Goal: Communication & Community: Answer question/provide support

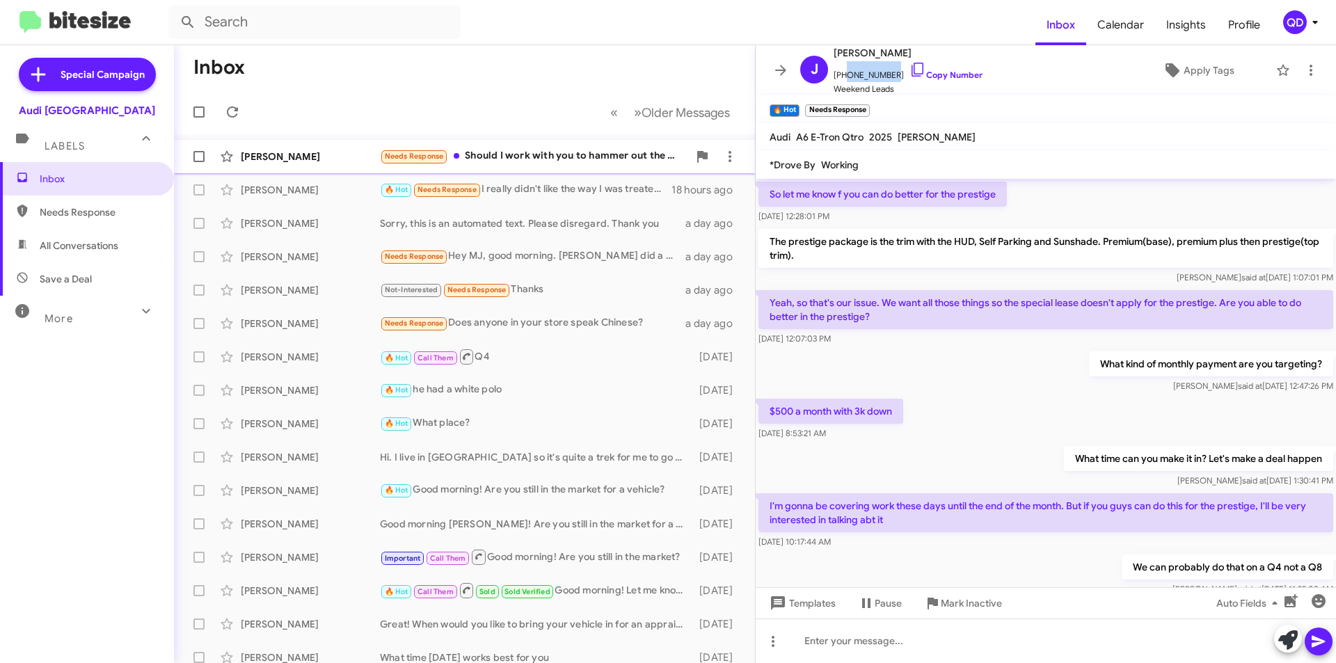
scroll to position [816, 0]
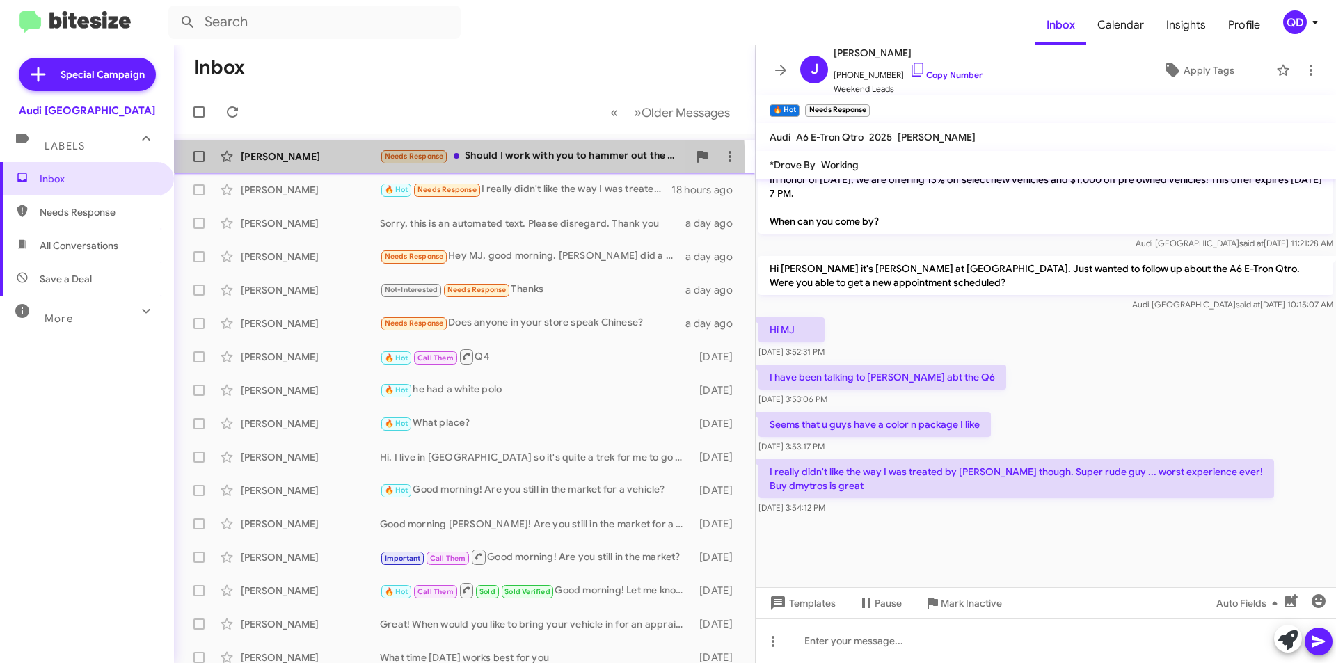
click at [361, 168] on div "[PERSON_NAME] Needs Response Should I work with you to hammer out the details o…" at bounding box center [464, 157] width 559 height 28
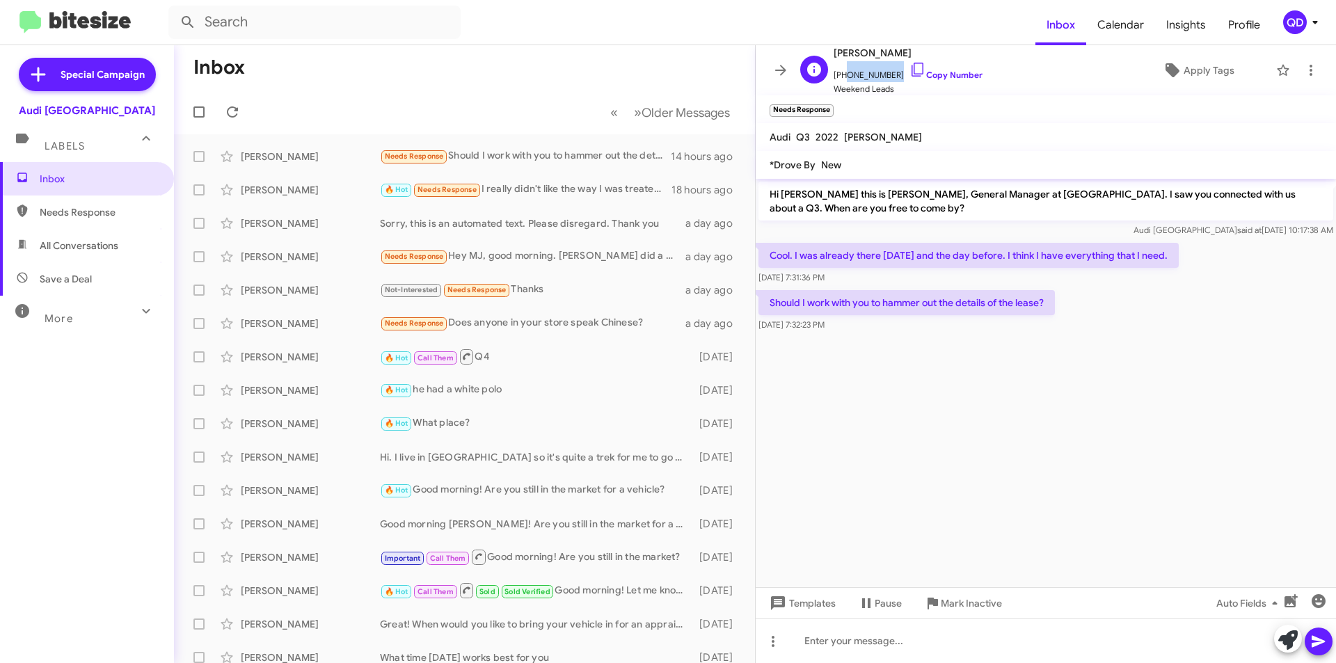
drag, startPoint x: 889, startPoint y: 73, endPoint x: 843, endPoint y: 73, distance: 46.6
click at [843, 73] on span "[PHONE_NUMBER] Copy Number" at bounding box center [908, 71] width 149 height 21
copy span "6178003181"
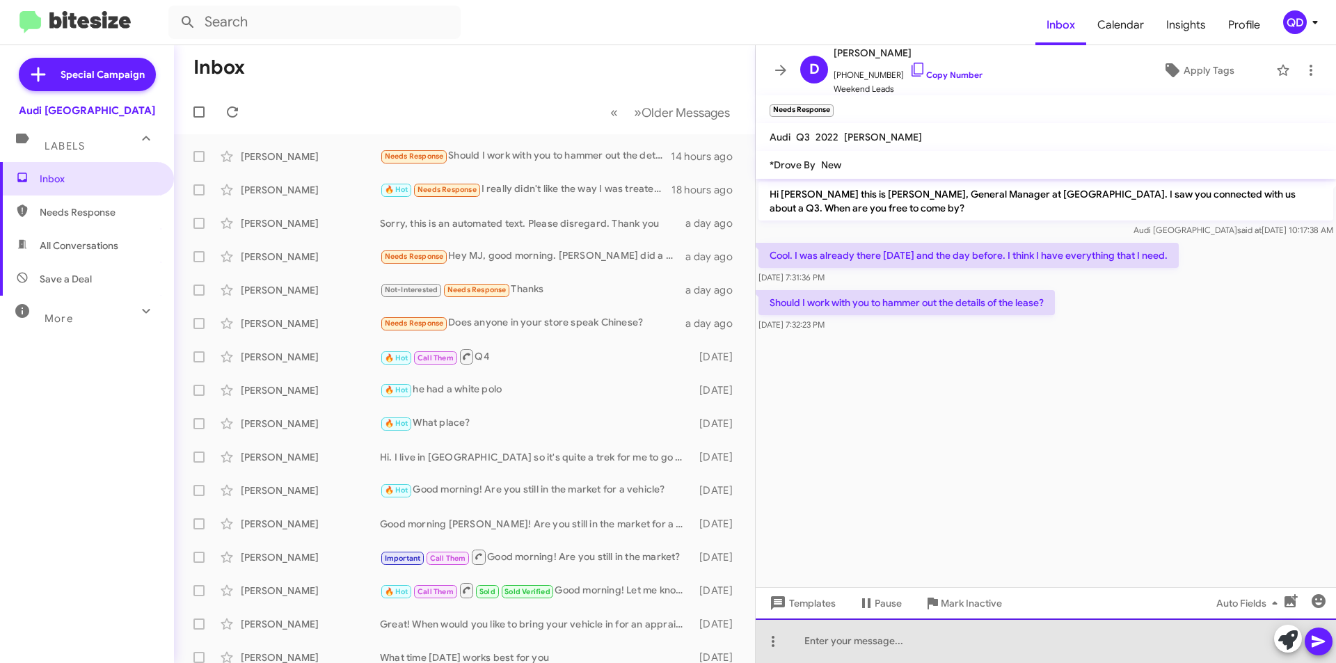
click at [915, 650] on div at bounding box center [1046, 641] width 580 height 45
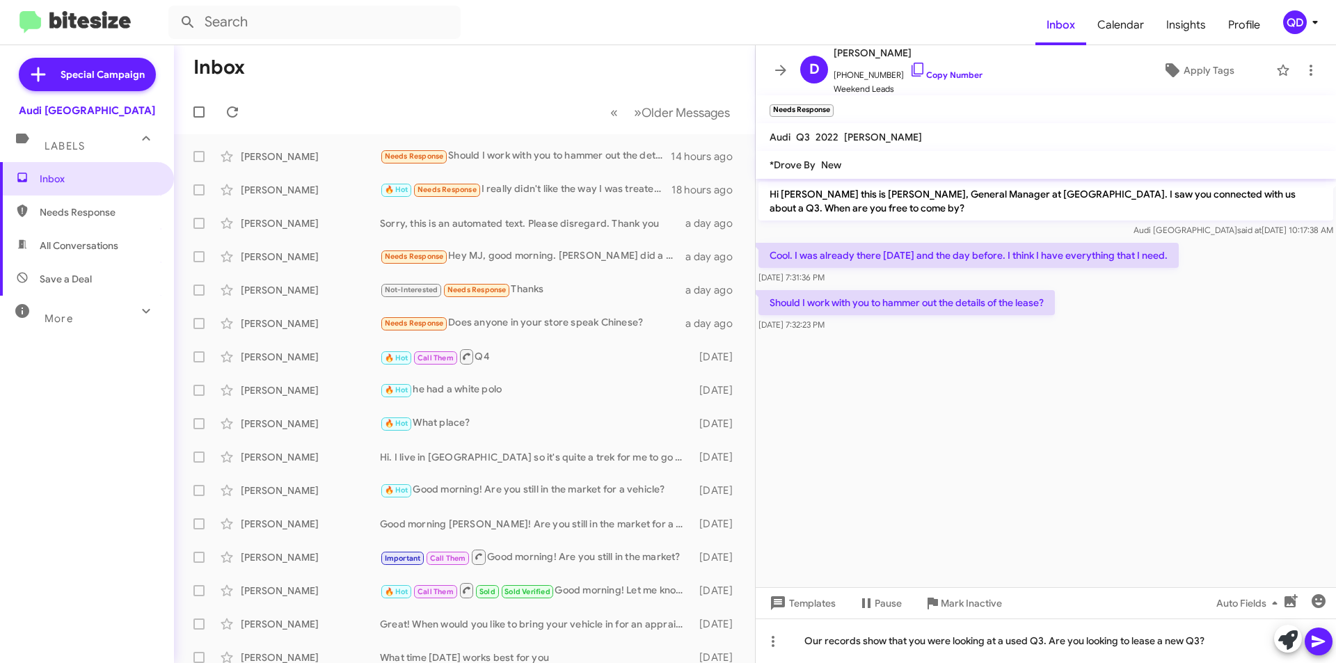
click at [1317, 642] on icon at bounding box center [1318, 642] width 13 height 12
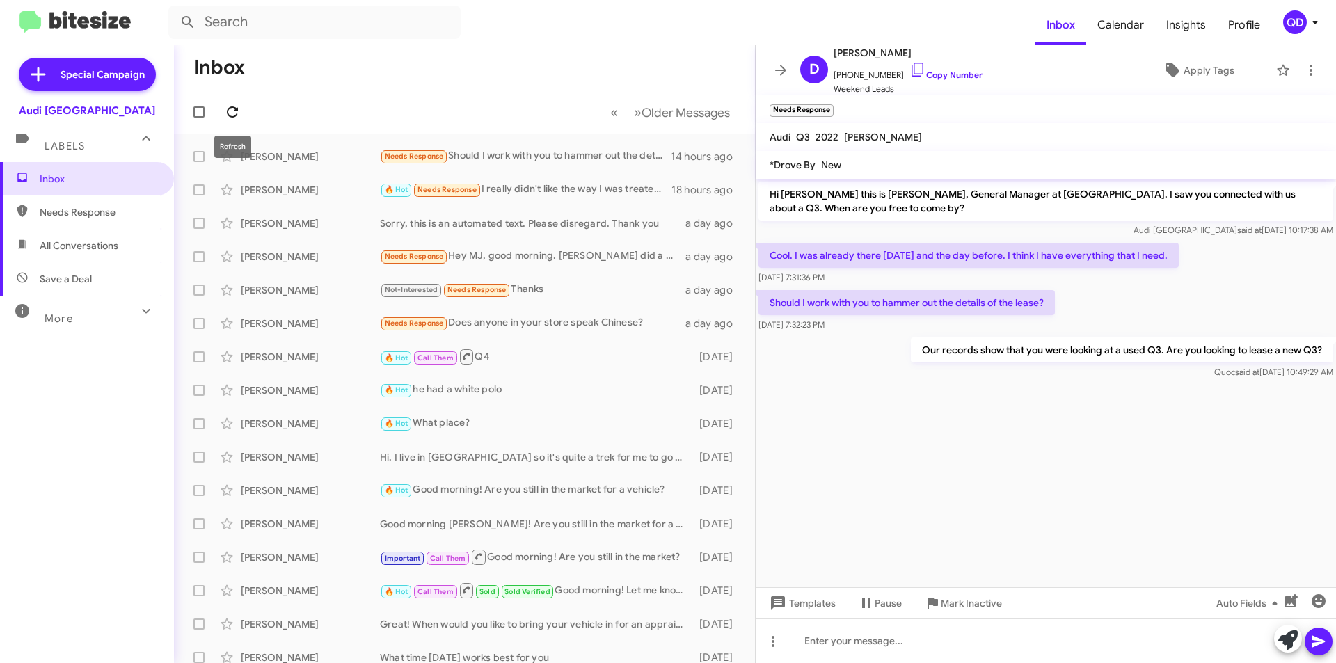
click at [235, 113] on icon at bounding box center [232, 112] width 17 height 17
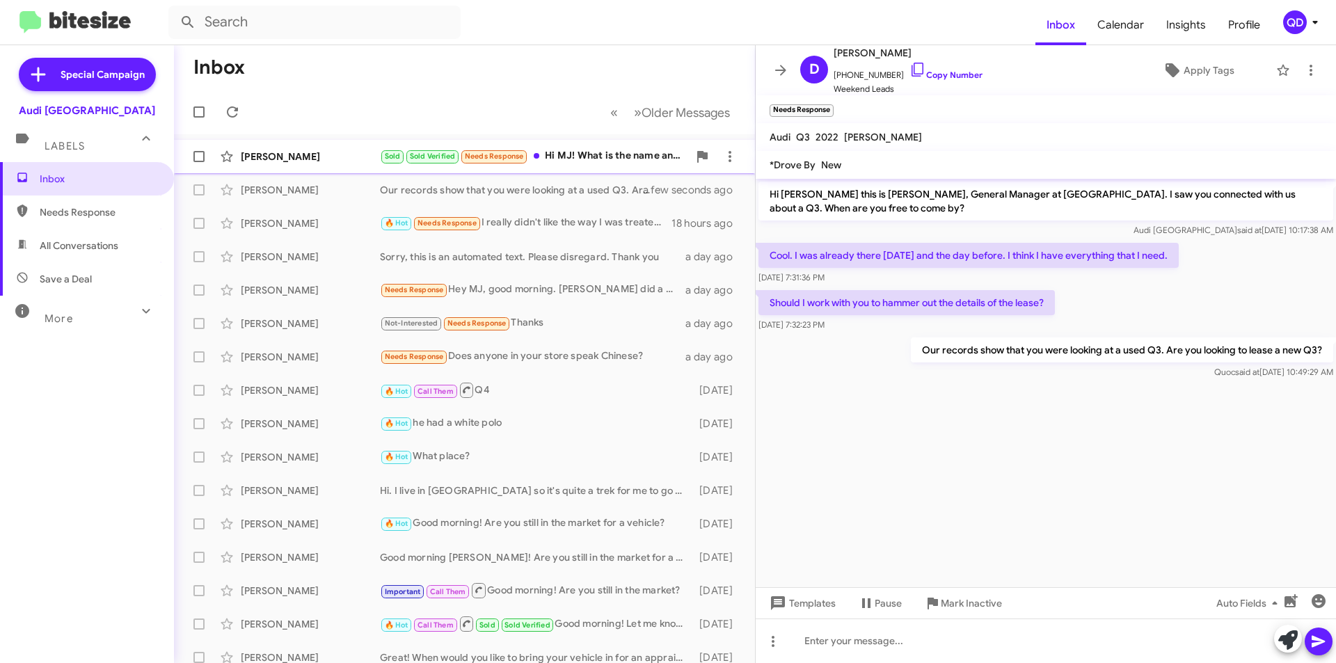
click at [356, 158] on div "[PERSON_NAME]" at bounding box center [310, 157] width 139 height 14
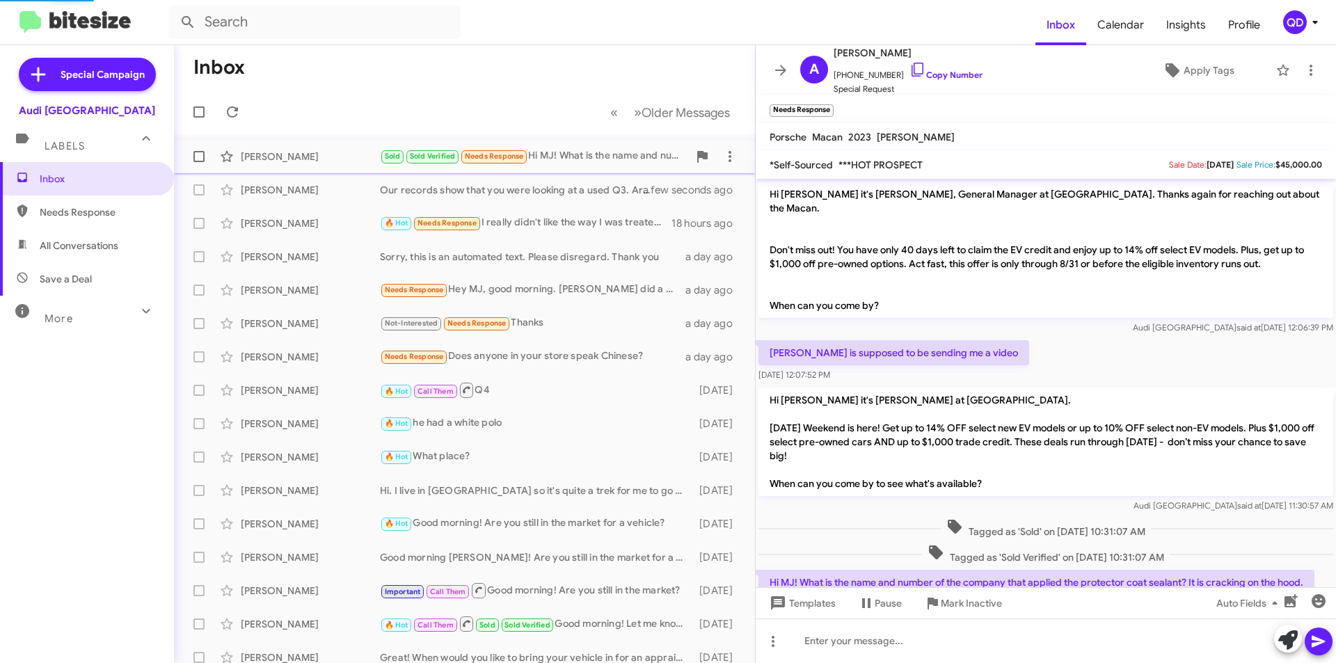
scroll to position [34, 0]
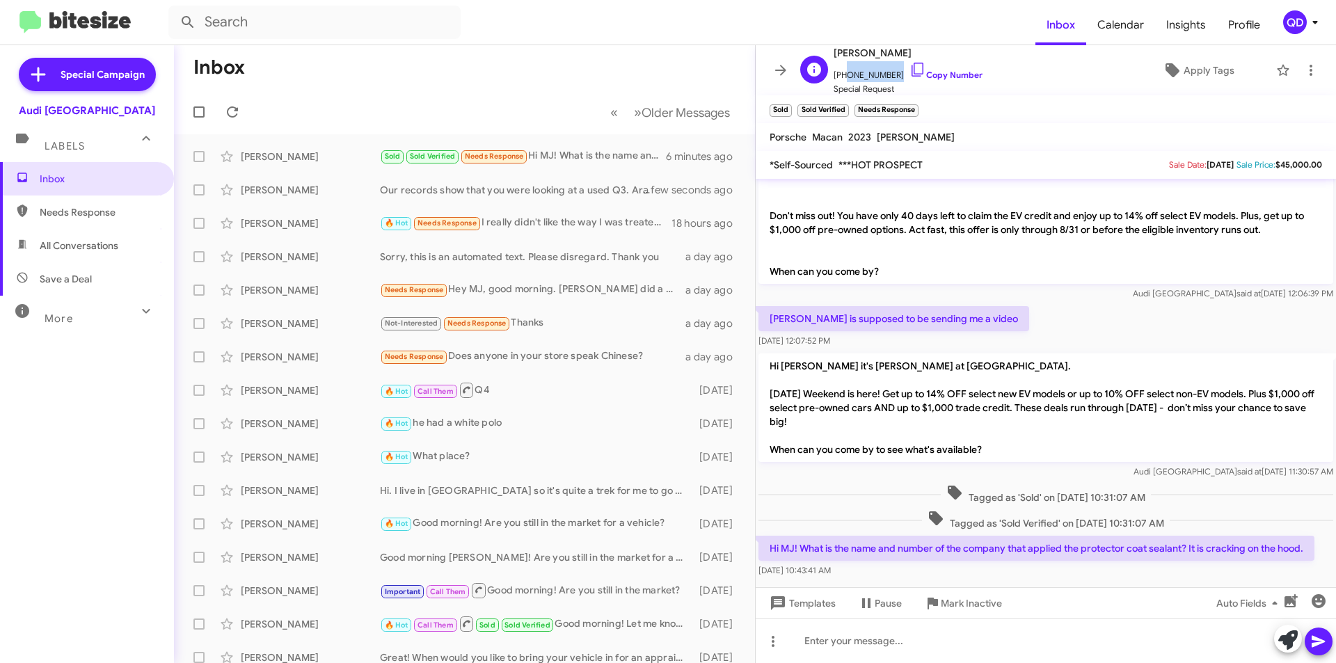
drag, startPoint x: 887, startPoint y: 72, endPoint x: 842, endPoint y: 77, distance: 44.7
click at [842, 77] on span "[PHONE_NUMBER] Copy Number" at bounding box center [908, 71] width 149 height 21
copy span "7073650676"
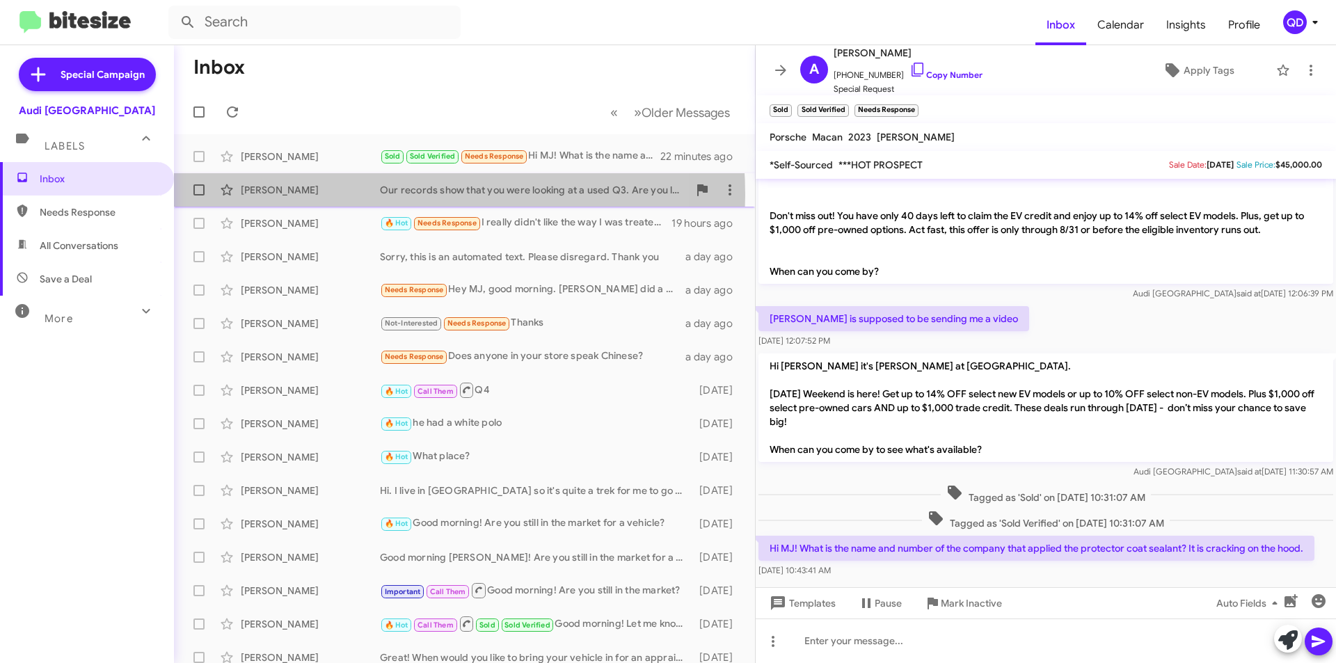
click at [363, 195] on div "[PERSON_NAME]" at bounding box center [310, 190] width 139 height 14
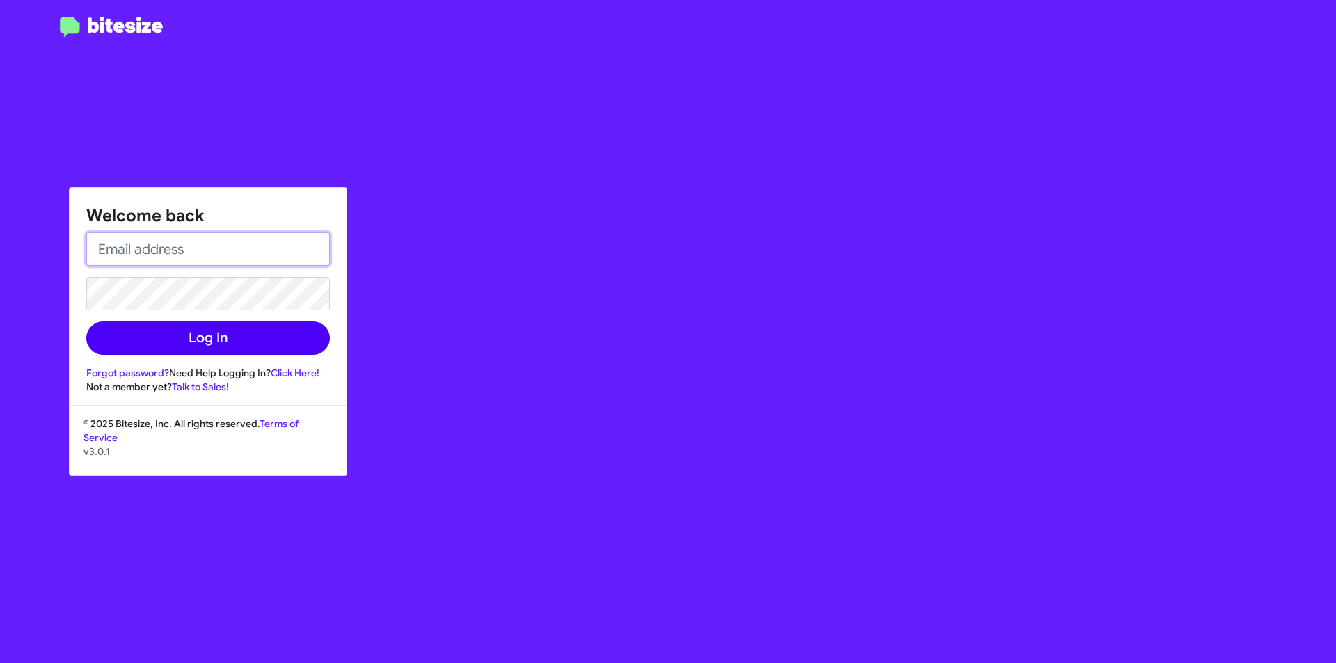
type input "[DOMAIN_NAME][EMAIL_ADDRESS][PERSON_NAME][DOMAIN_NAME]"
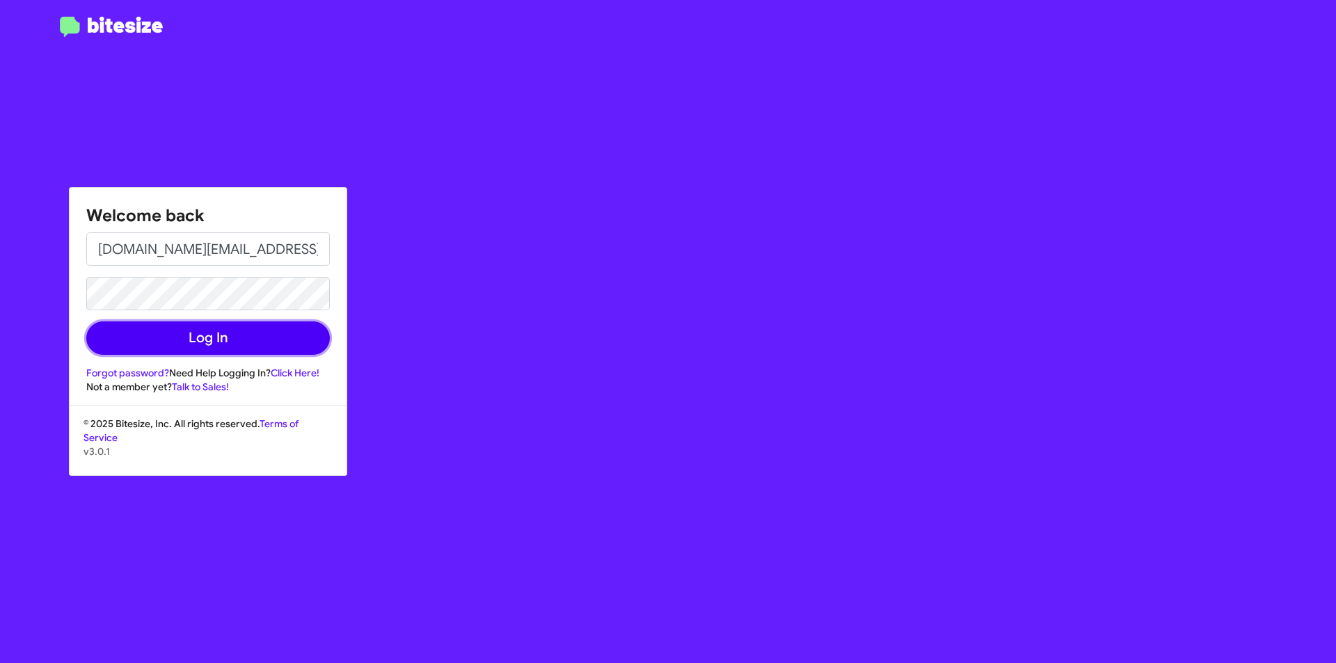
click at [257, 335] on button "Log In" at bounding box center [208, 338] width 244 height 33
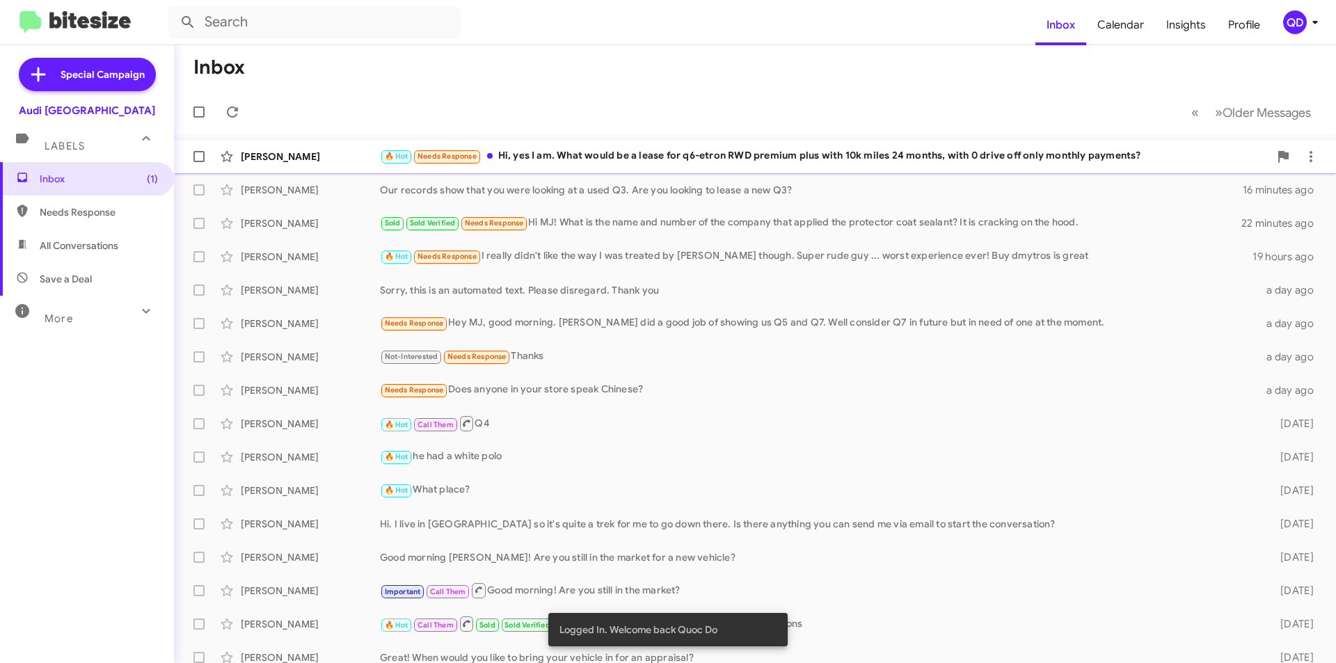
click at [598, 163] on div "🔥 Hot Needs Response Hi, yes I am. What would be a lease for q6-etron RWD premi…" at bounding box center [824, 156] width 889 height 16
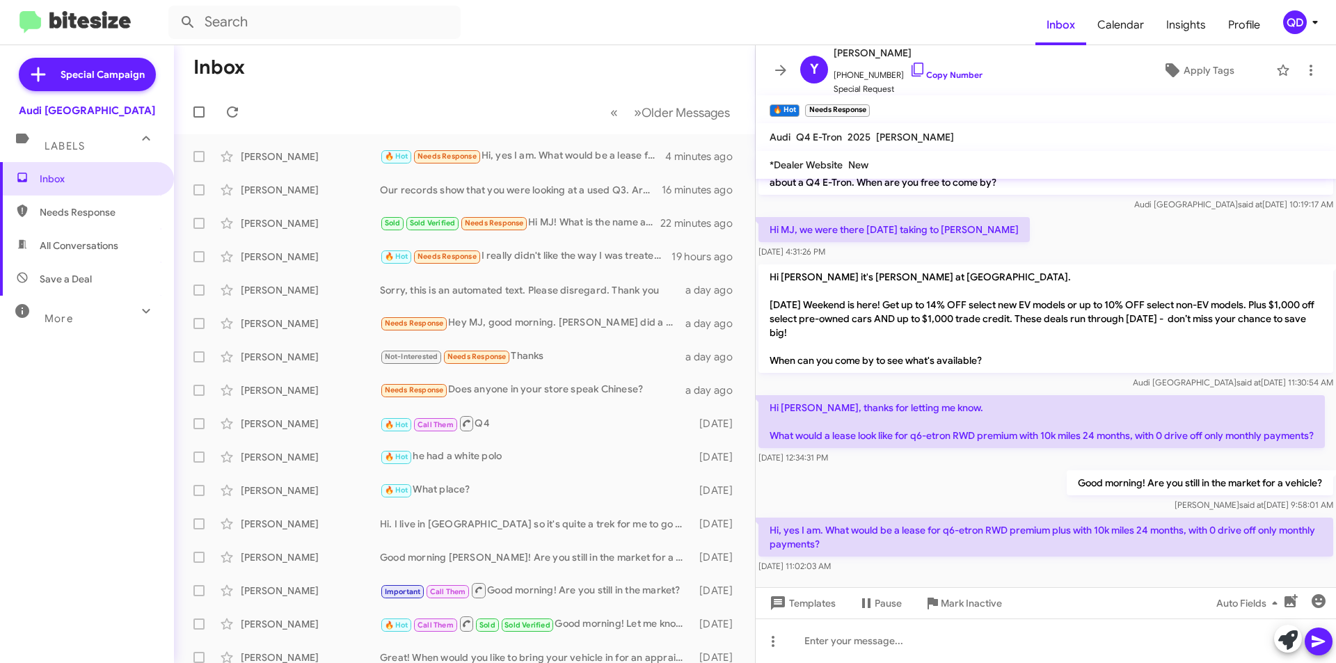
scroll to position [49, 0]
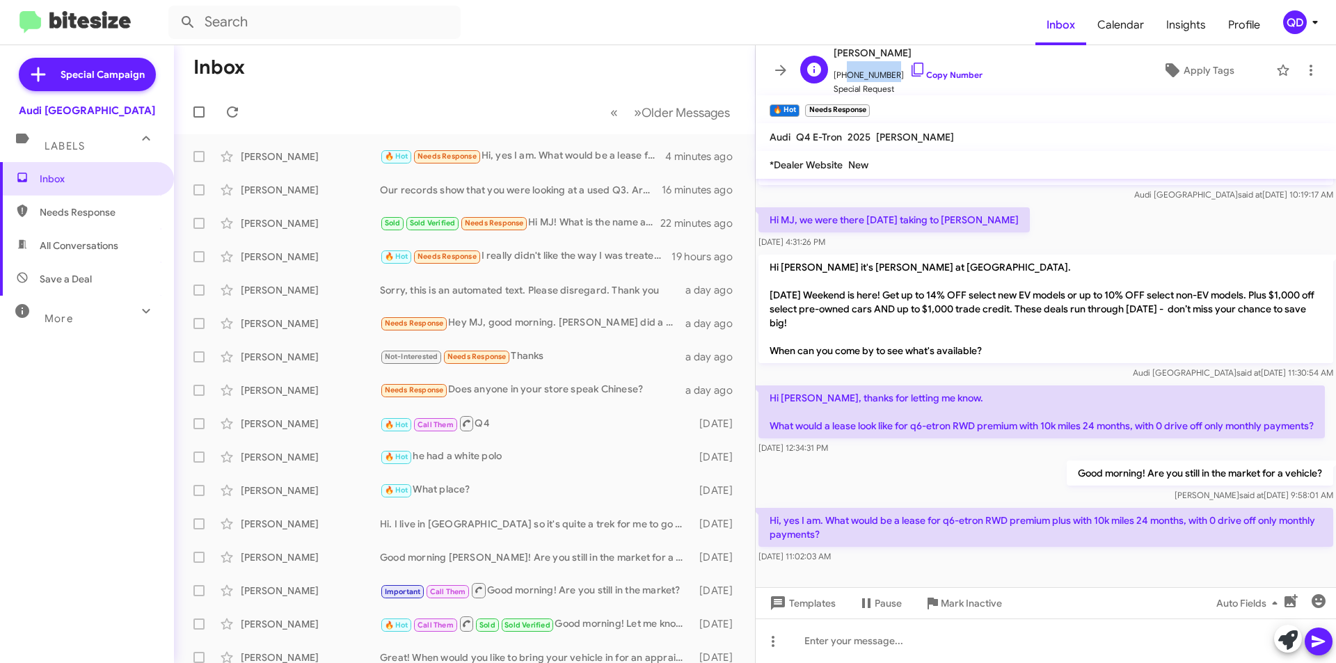
drag, startPoint x: 887, startPoint y: 73, endPoint x: 843, endPoint y: 79, distance: 45.0
click at [843, 79] on span "[PHONE_NUMBER] Copy Number" at bounding box center [908, 71] width 149 height 21
copy span "6696492104"
click at [910, 644] on div at bounding box center [1046, 641] width 580 height 45
click at [474, 57] on mat-toolbar-row "Inbox" at bounding box center [464, 67] width 581 height 45
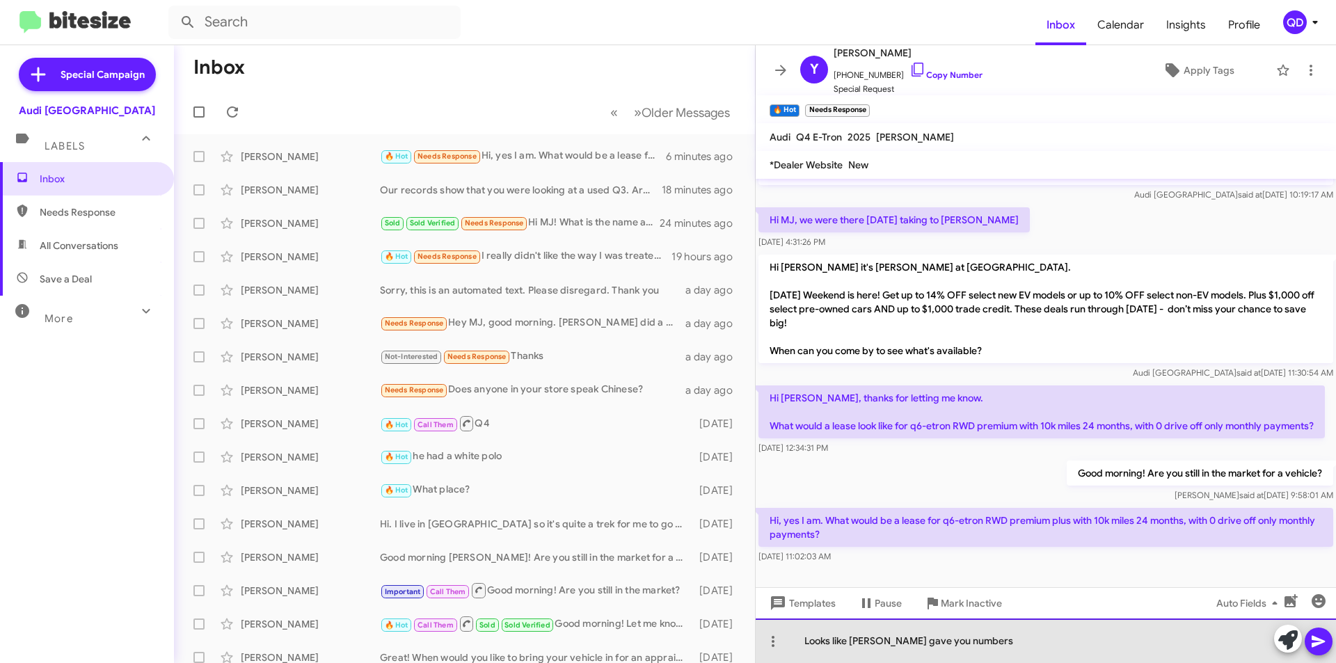
click at [999, 640] on div "Looks like [PERSON_NAME] gave you numbers" at bounding box center [1046, 641] width 580 height 45
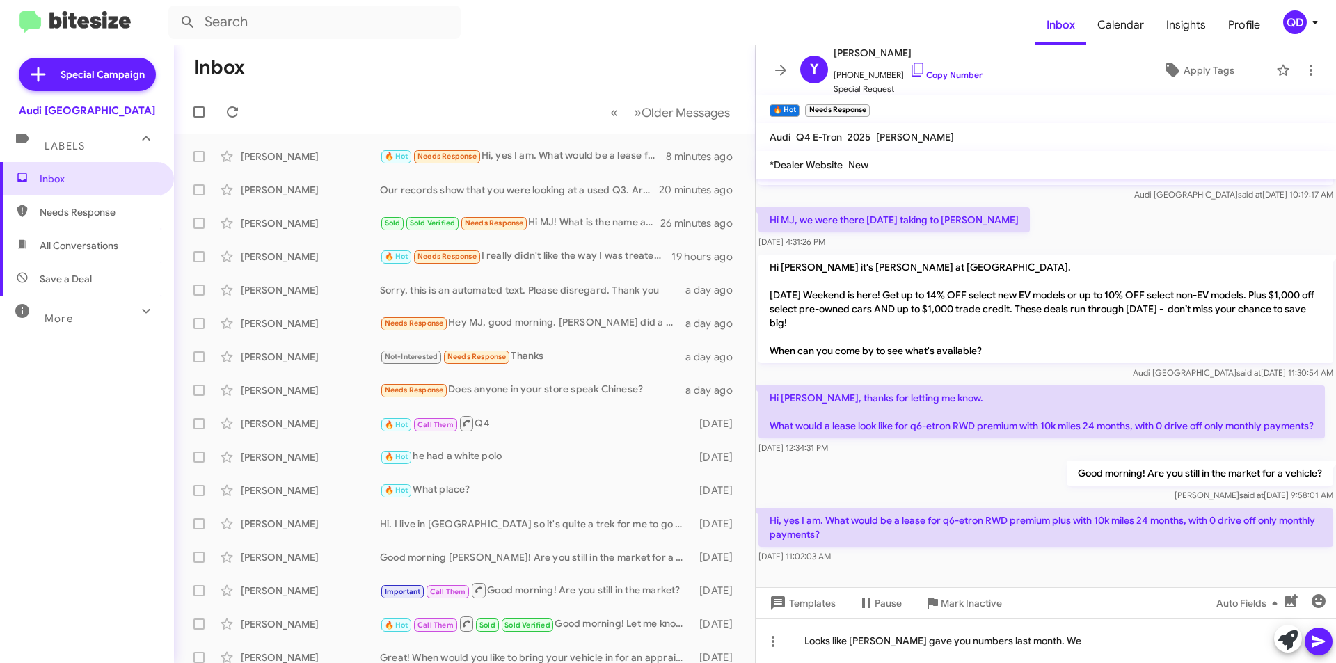
click at [127, 430] on div "Inbox Needs Response All Conversations Save a Deal More Important 🔥 Hot Appoint…" at bounding box center [87, 361] width 174 height 398
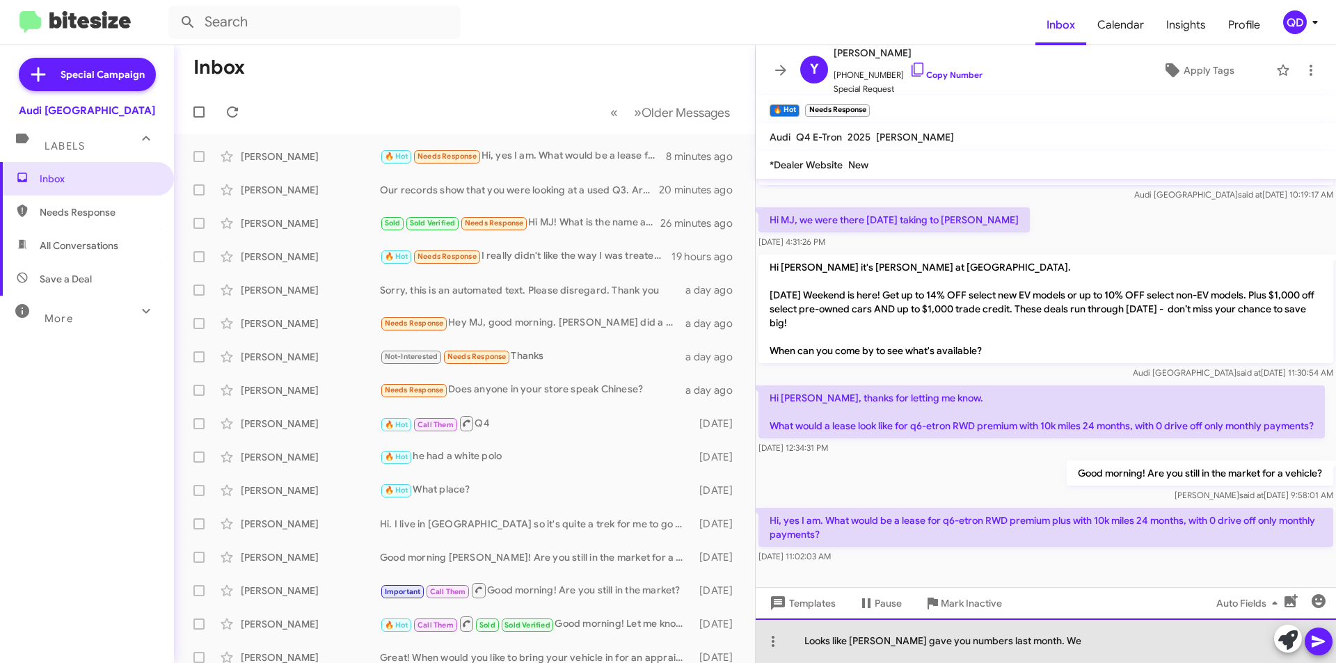
click at [1082, 638] on div "Looks like [PERSON_NAME] gave you numbers last month. We" at bounding box center [1046, 641] width 580 height 45
click at [1009, 639] on div "Looks like [PERSON_NAME] gave you numbers last month. We only show 1 white Q4 l…" at bounding box center [1046, 641] width 580 height 45
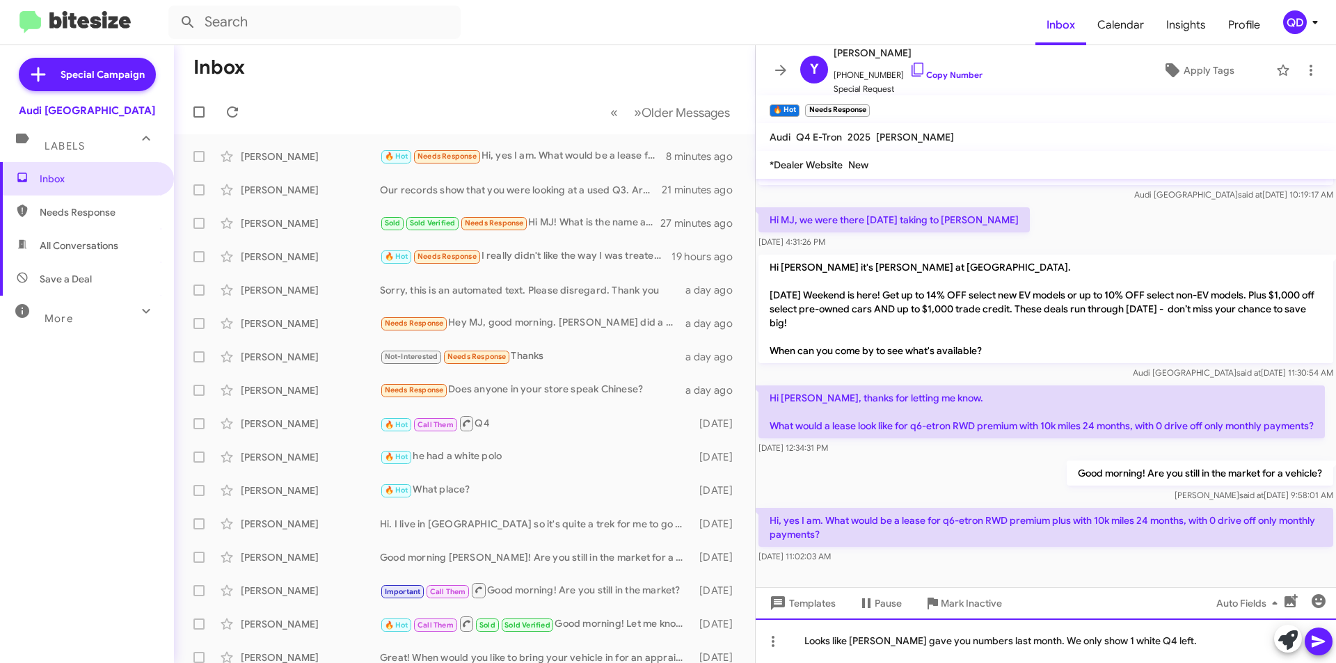
click at [1011, 642] on div "Looks like [PERSON_NAME] gave you numbers last month. We only show 1 white Q4 l…" at bounding box center [1046, 641] width 580 height 45
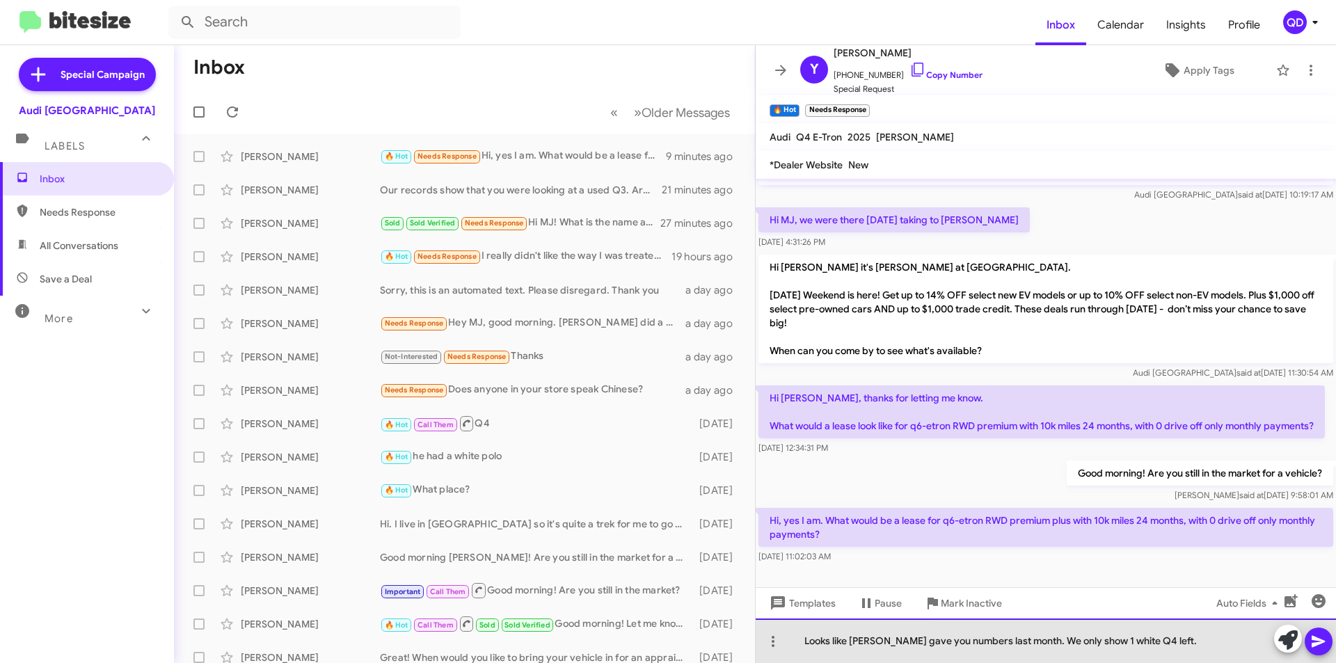
click at [1167, 640] on div "Looks like [PERSON_NAME] gave you numbers last month. We only show 1 white Q4 l…" at bounding box center [1046, 641] width 580 height 45
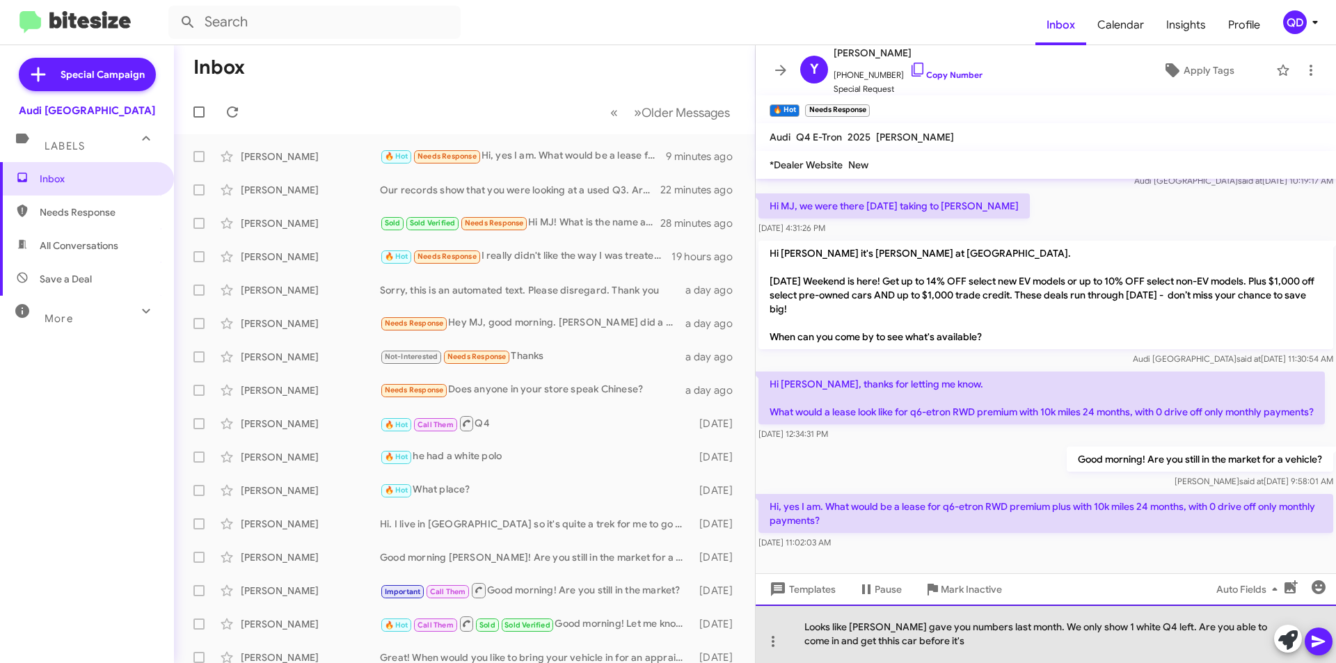
click at [832, 642] on div "Looks like [PERSON_NAME] gave you numbers last month. We only show 1 white Q4 l…" at bounding box center [1046, 634] width 580 height 58
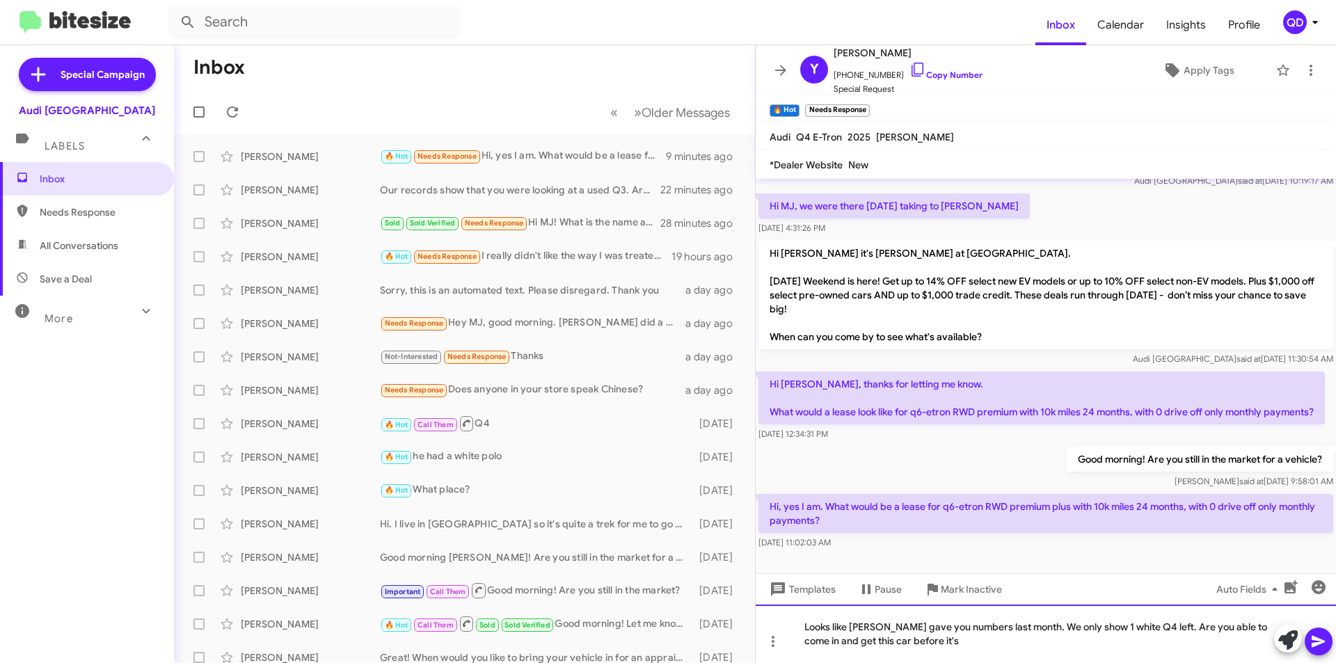
click at [927, 644] on div "Looks like [PERSON_NAME] gave you numbers last month. We only show 1 white Q4 l…" at bounding box center [1046, 634] width 580 height 58
click at [1321, 645] on icon at bounding box center [1318, 641] width 17 height 17
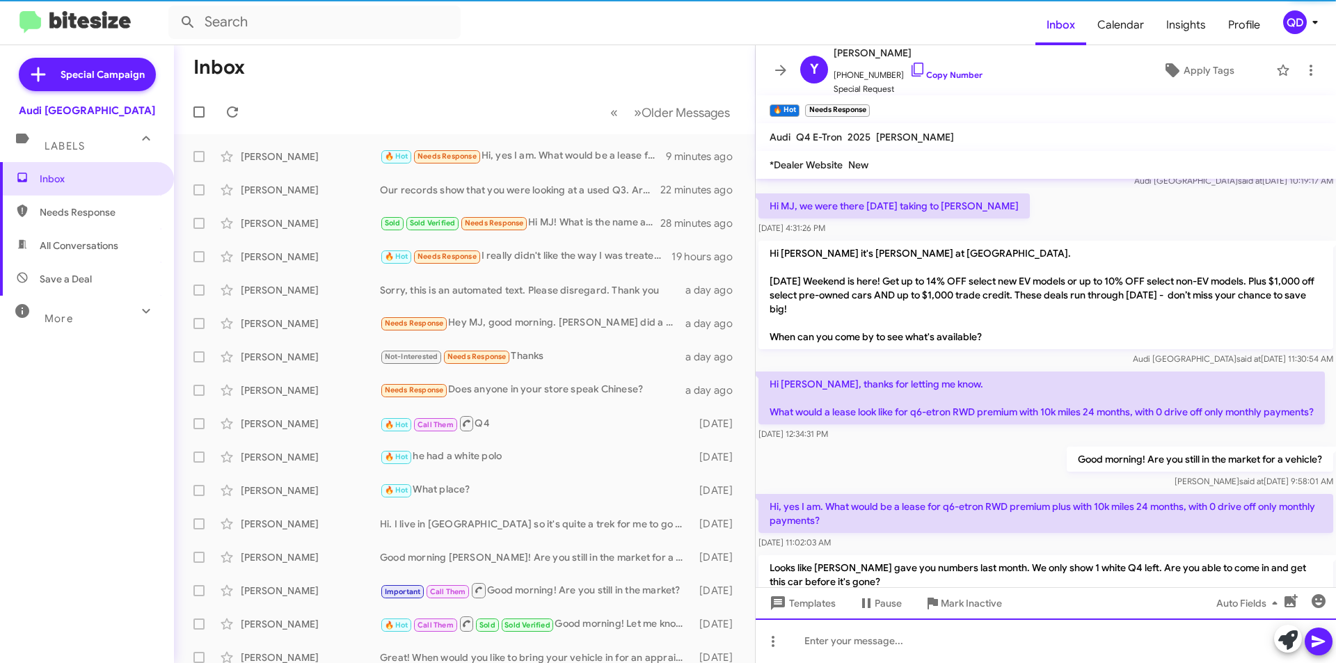
scroll to position [114, 0]
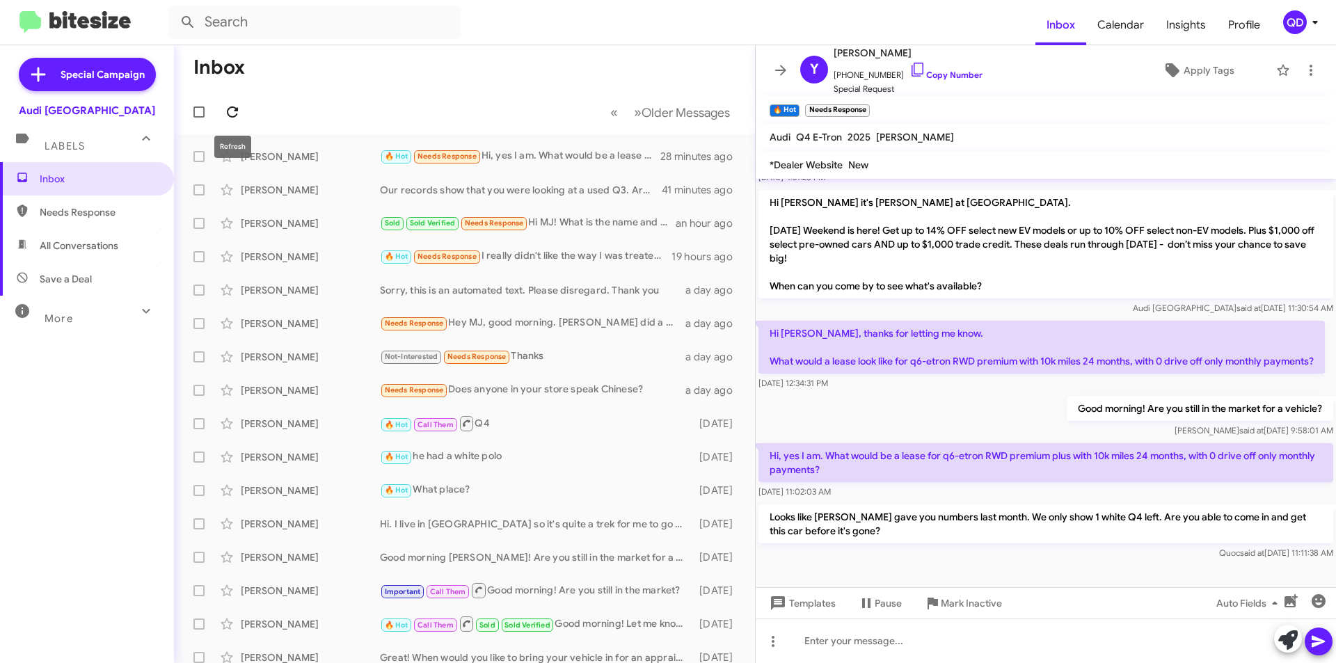
click at [231, 111] on icon at bounding box center [232, 112] width 17 height 17
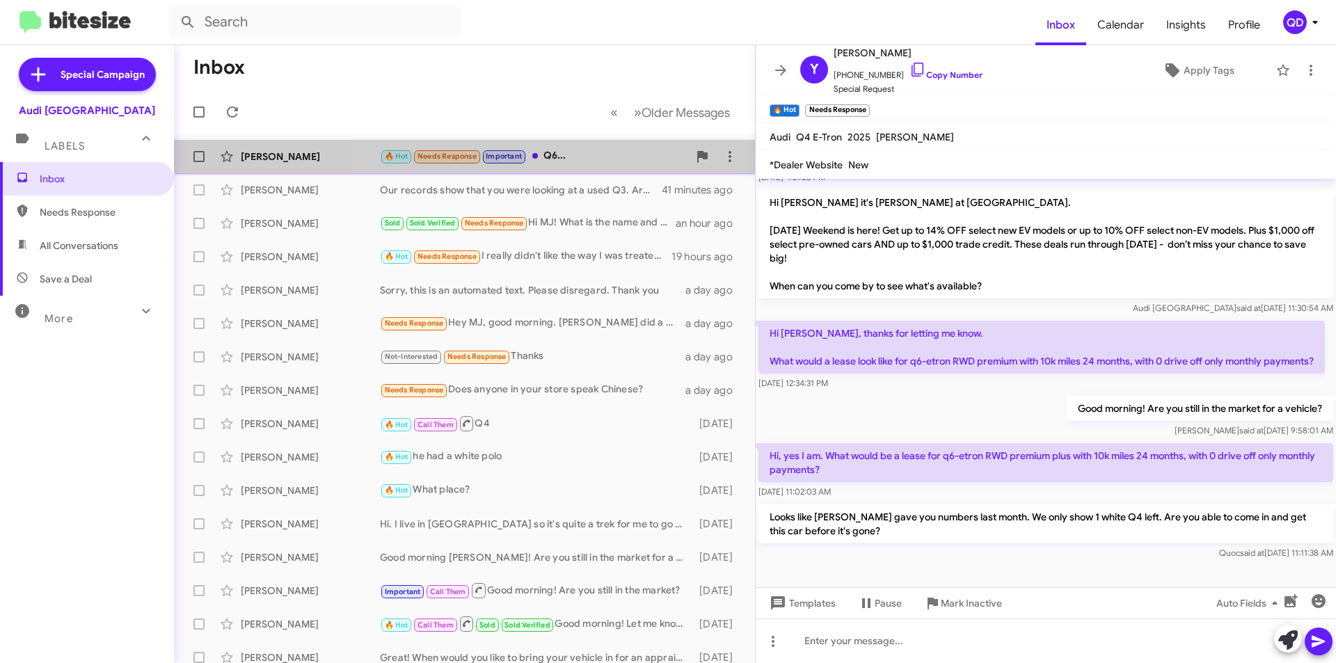
click at [599, 158] on div "🔥 Hot Needs Response Important Q6..." at bounding box center [534, 156] width 308 height 16
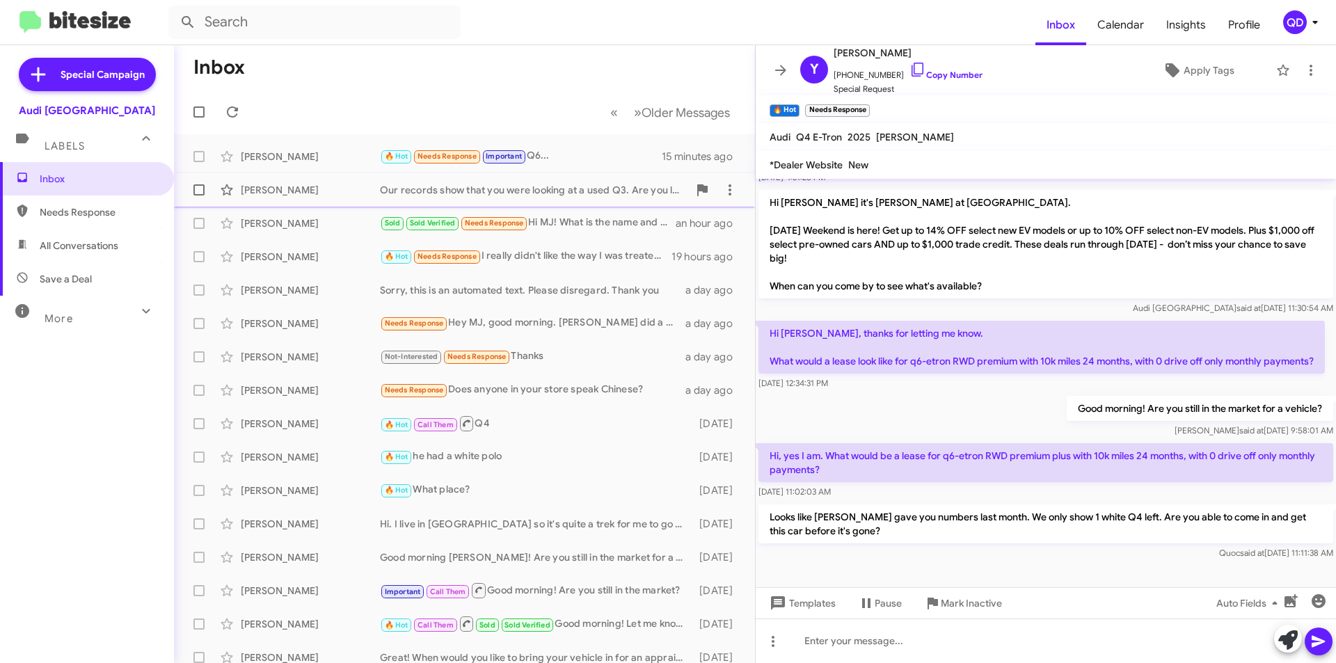
click at [514, 186] on div "Our records show that you were looking at a used Q3. Are you looking to lease a…" at bounding box center [534, 190] width 308 height 14
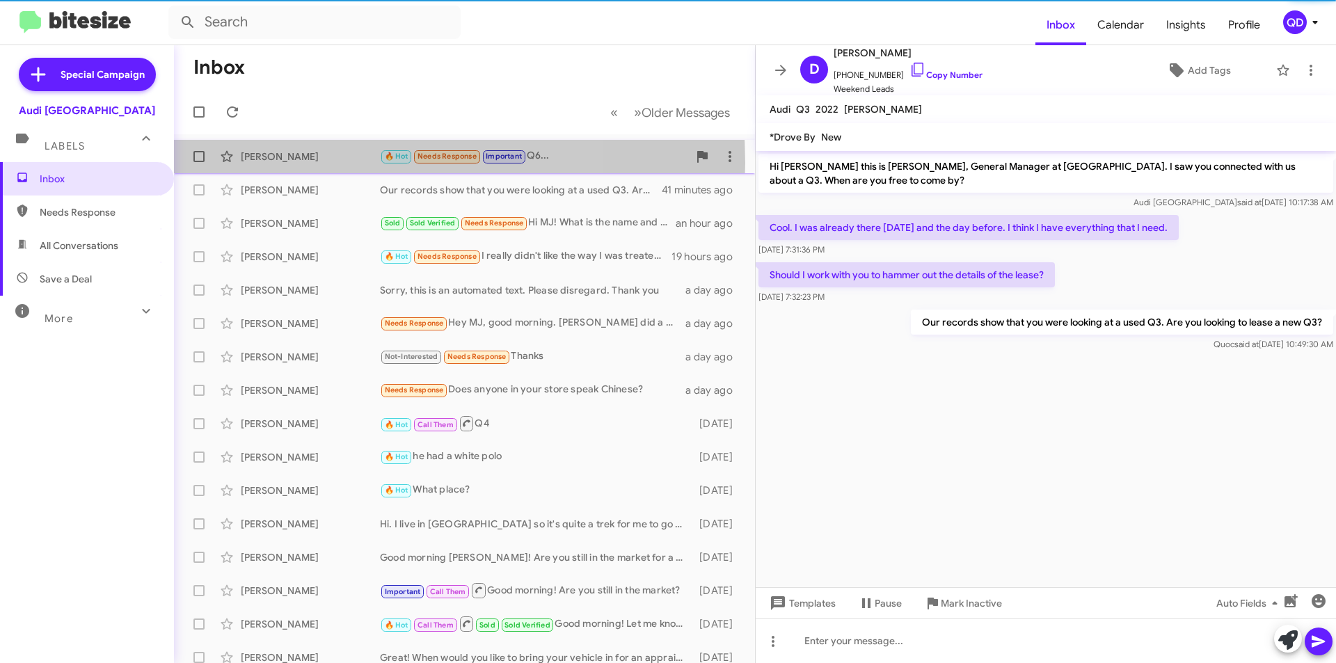
click at [320, 163] on div "[PERSON_NAME]" at bounding box center [310, 157] width 139 height 14
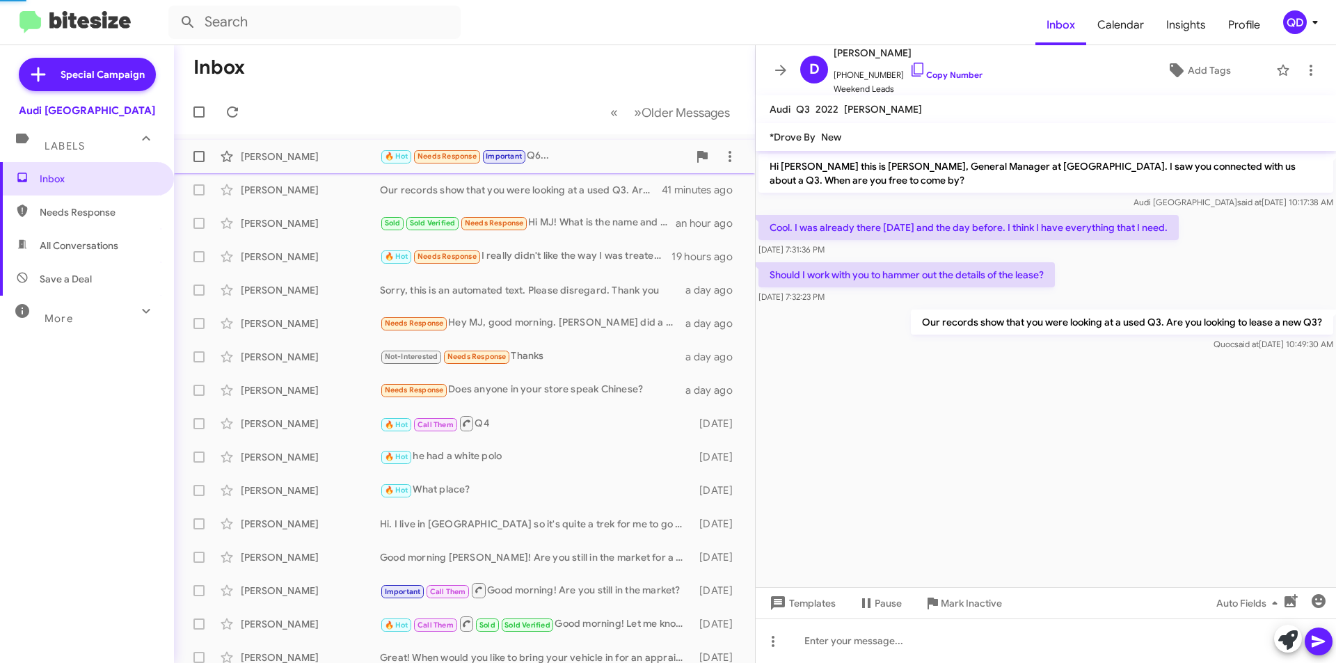
scroll to position [137, 0]
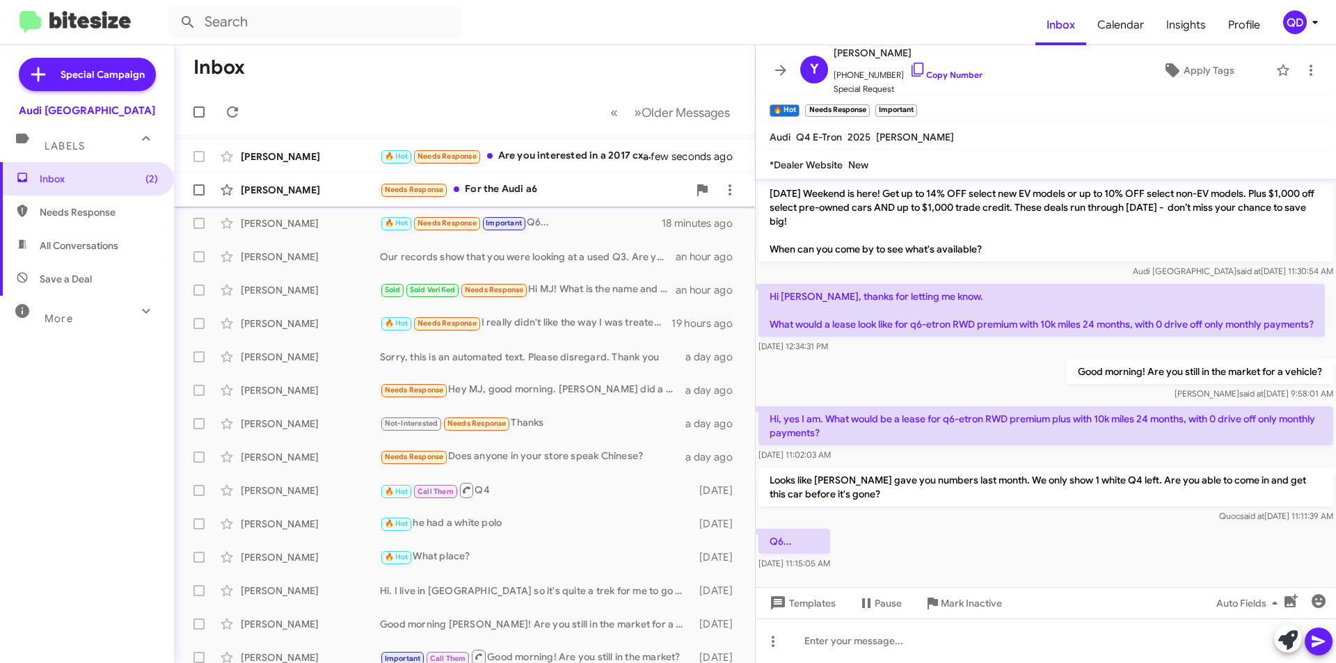
click at [516, 193] on div "Needs Response For the Audi a6" at bounding box center [534, 190] width 308 height 16
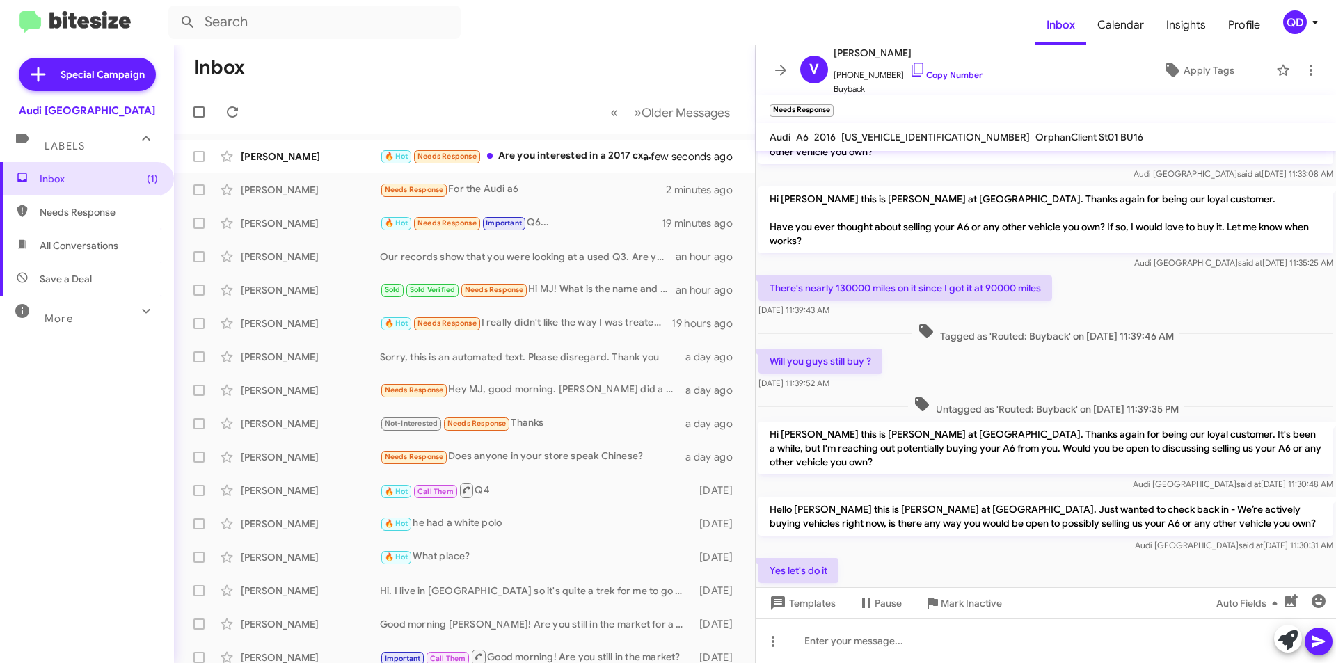
scroll to position [154, 0]
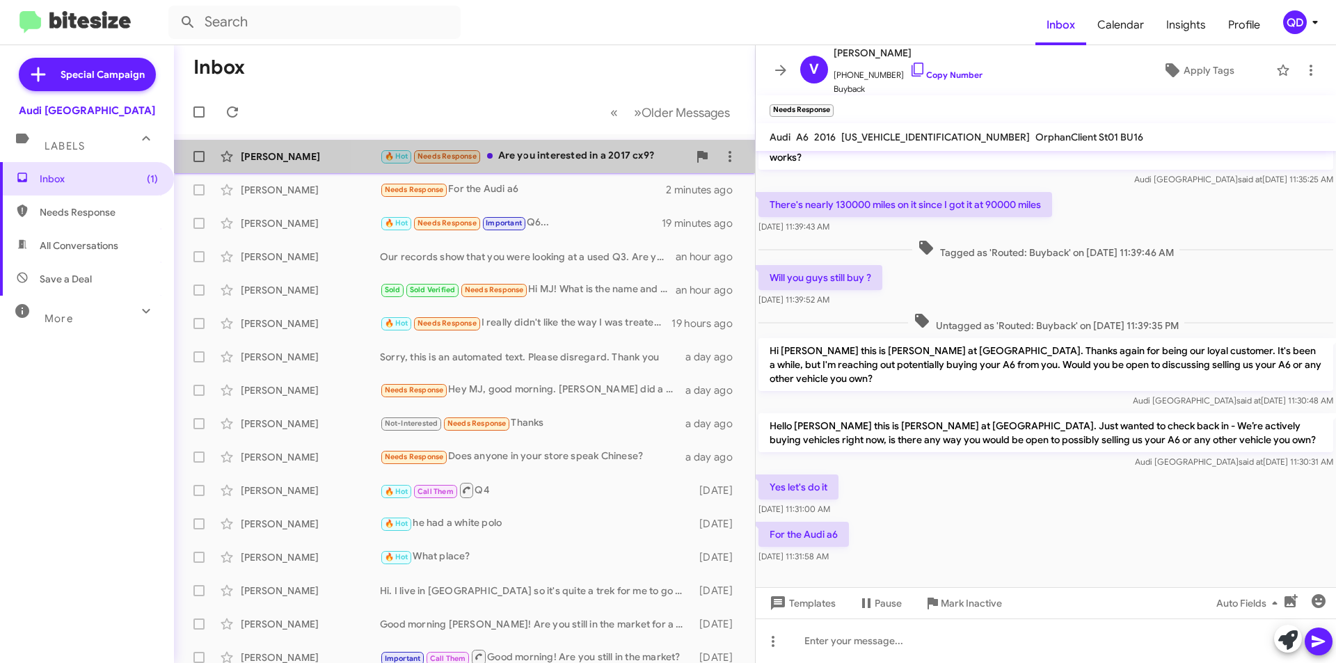
click at [558, 152] on div "🔥 Hot Needs Response Are you interested in a 2017 cx9?" at bounding box center [534, 156] width 308 height 16
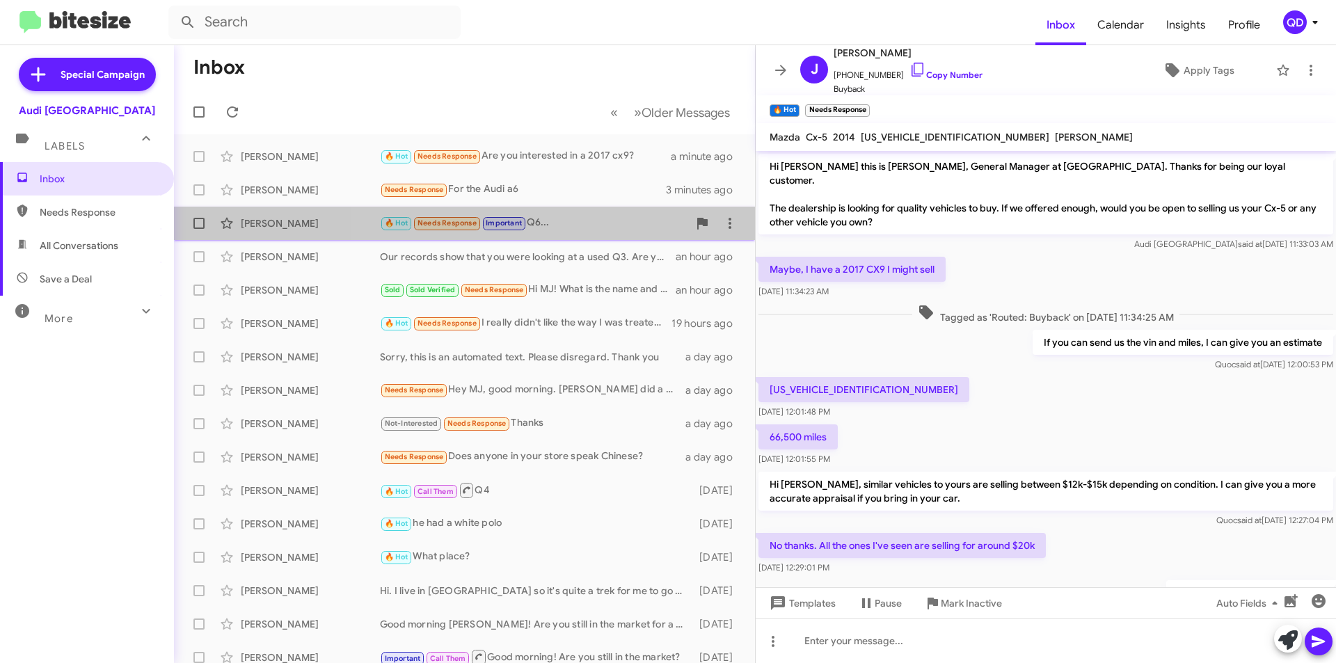
click at [598, 227] on div "🔥 Hot Needs Response Important Q6..." at bounding box center [534, 223] width 308 height 16
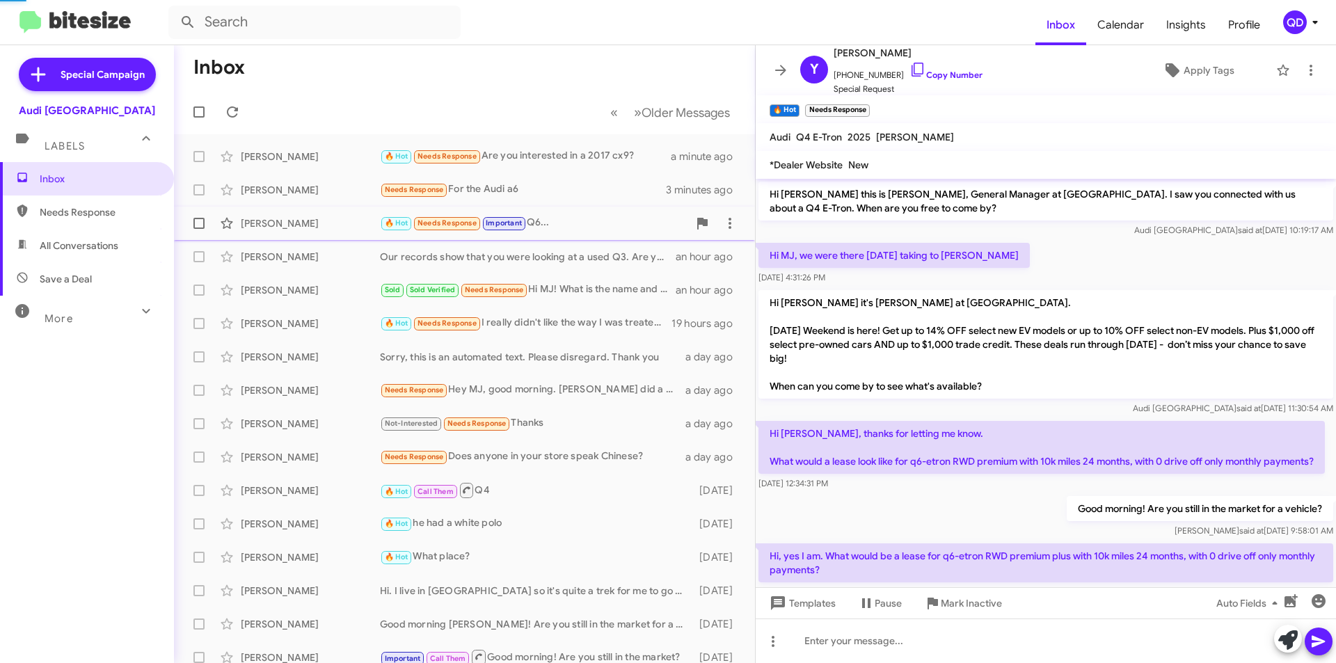
scroll to position [165, 0]
